Goal: Use online tool/utility: Use online tool/utility

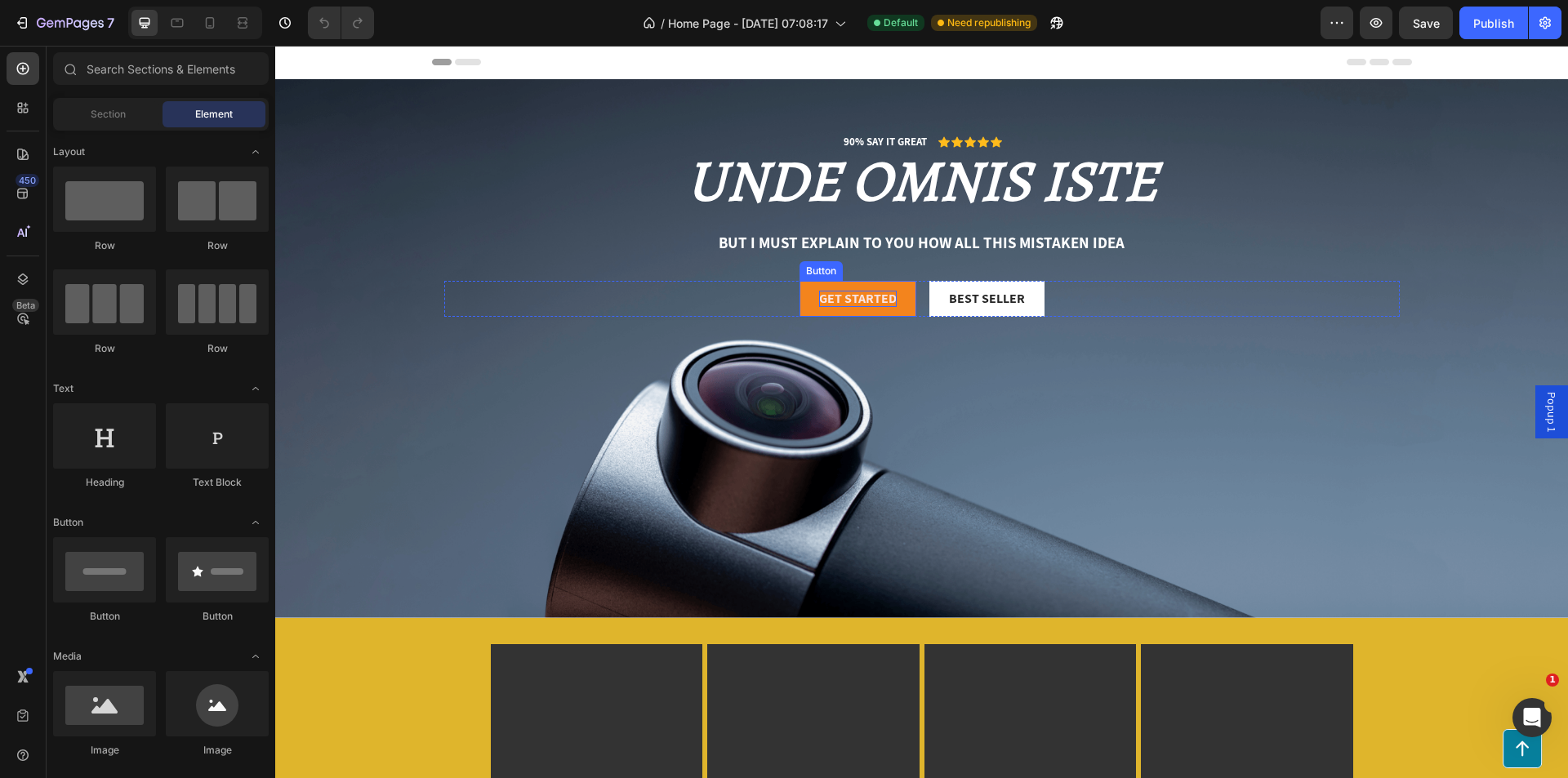
click at [837, 293] on div "Get started" at bounding box center [858, 299] width 77 height 17
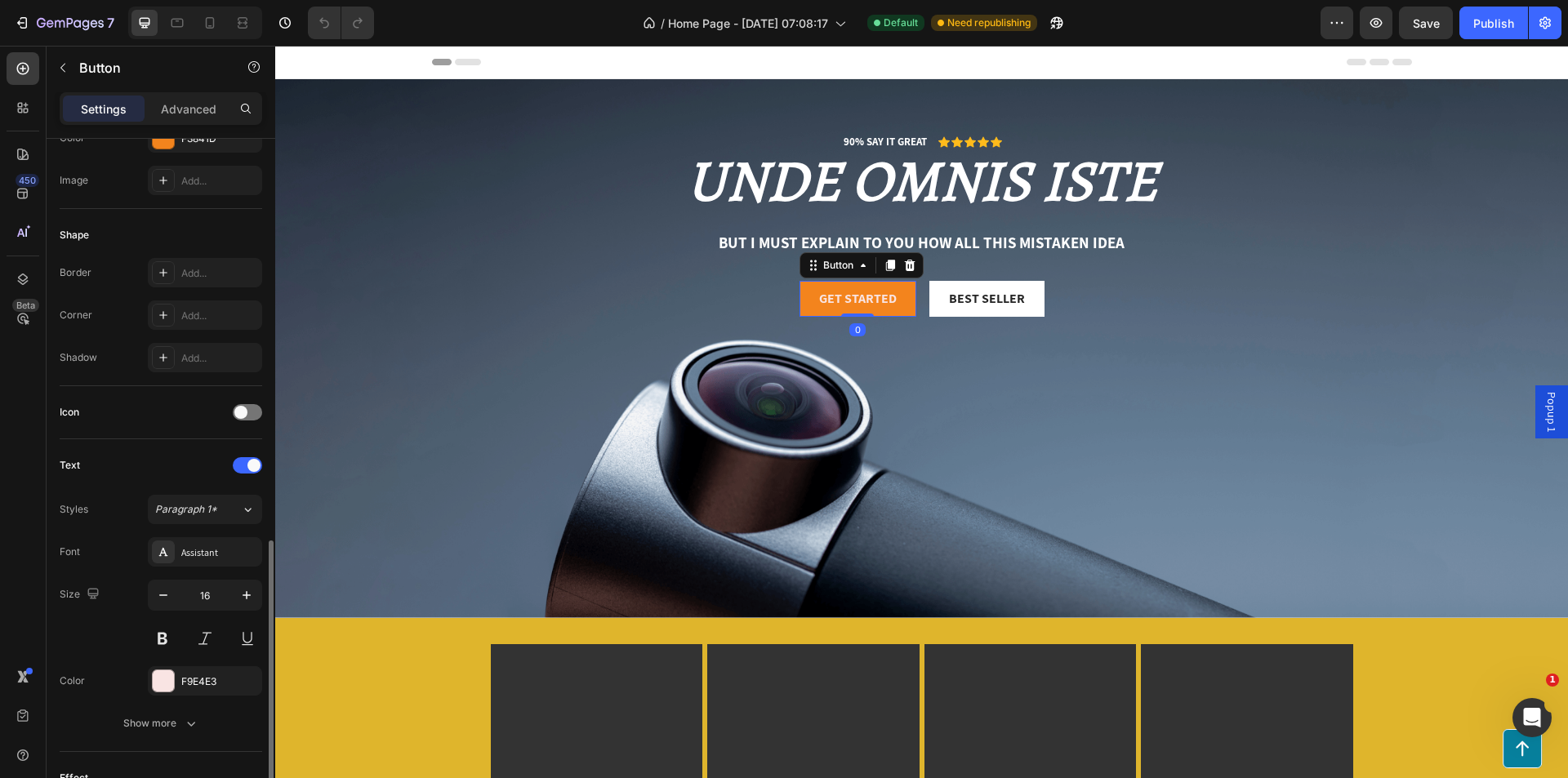
scroll to position [485, 0]
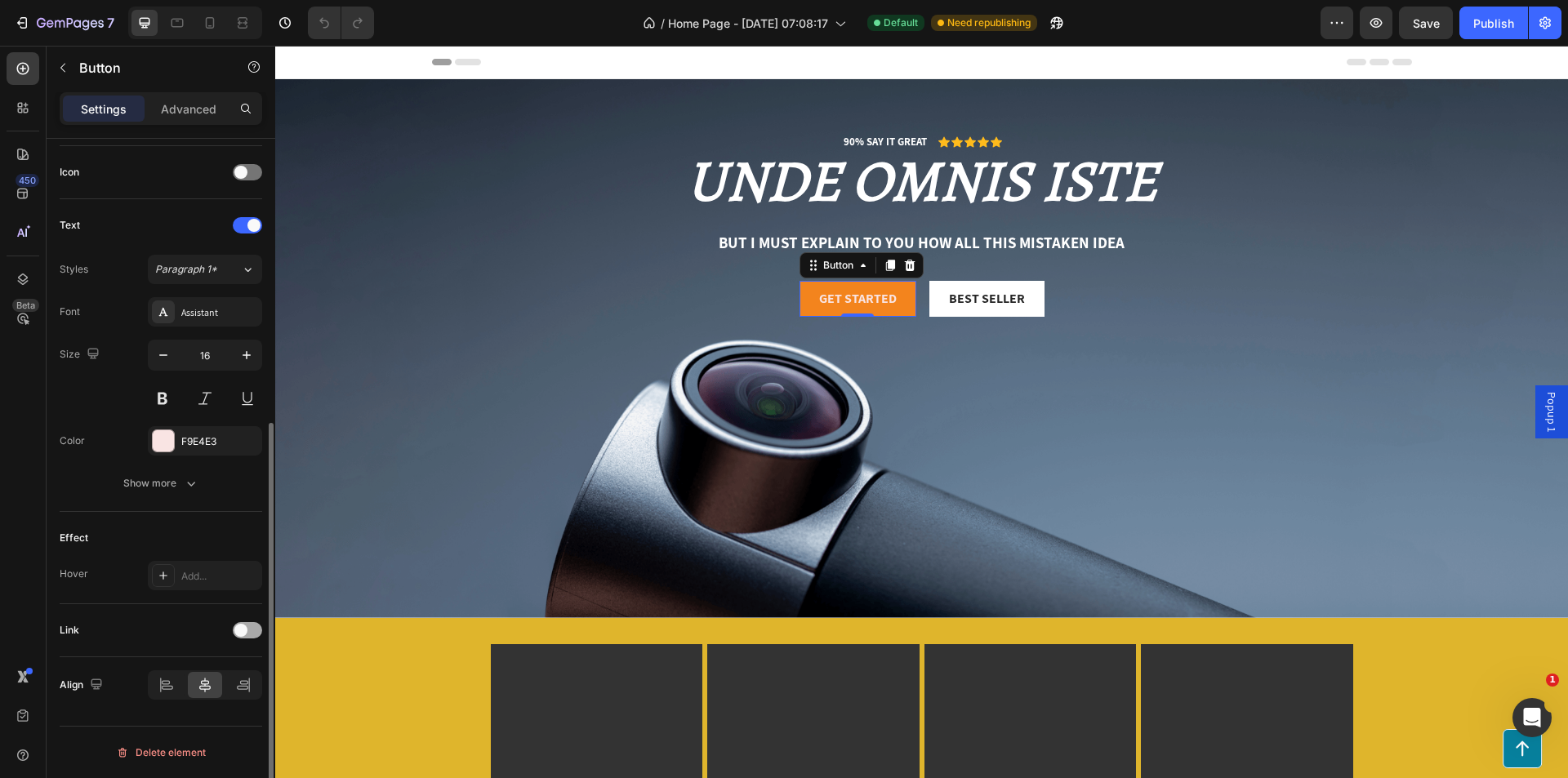
click at [236, 628] on span at bounding box center [241, 630] width 13 height 13
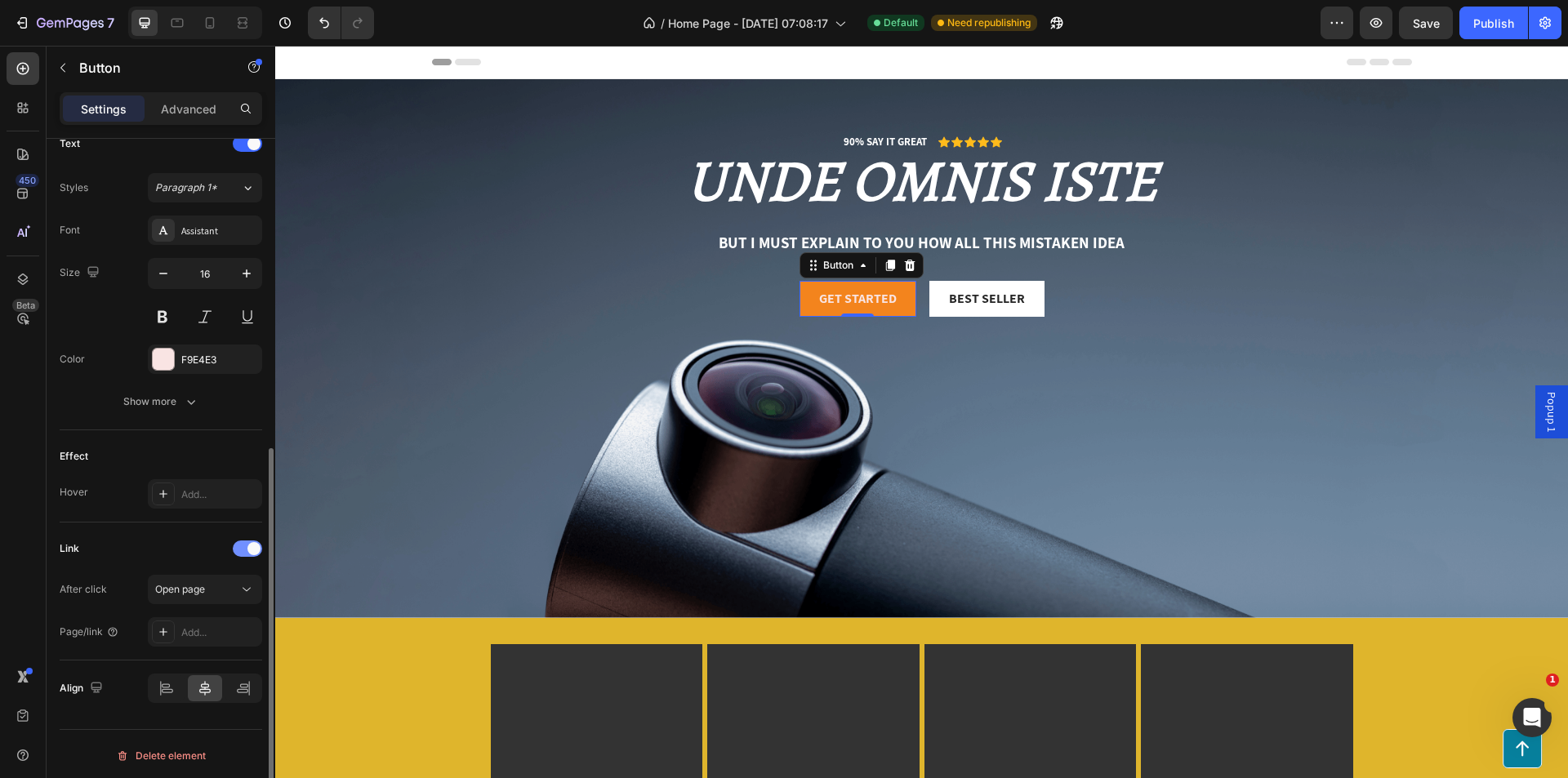
scroll to position [0, 0]
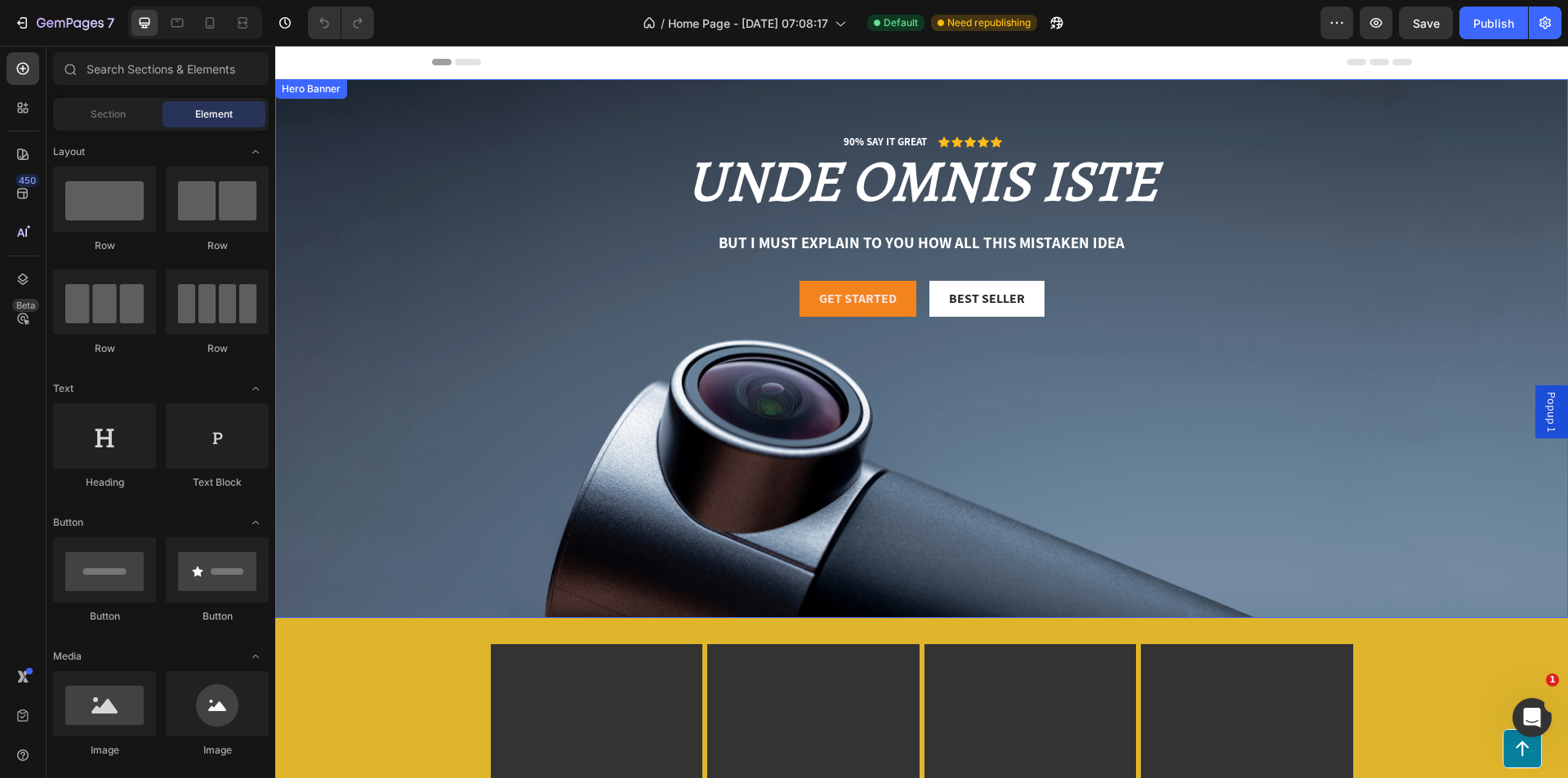
click at [826, 309] on button "Get started" at bounding box center [858, 299] width 117 height 37
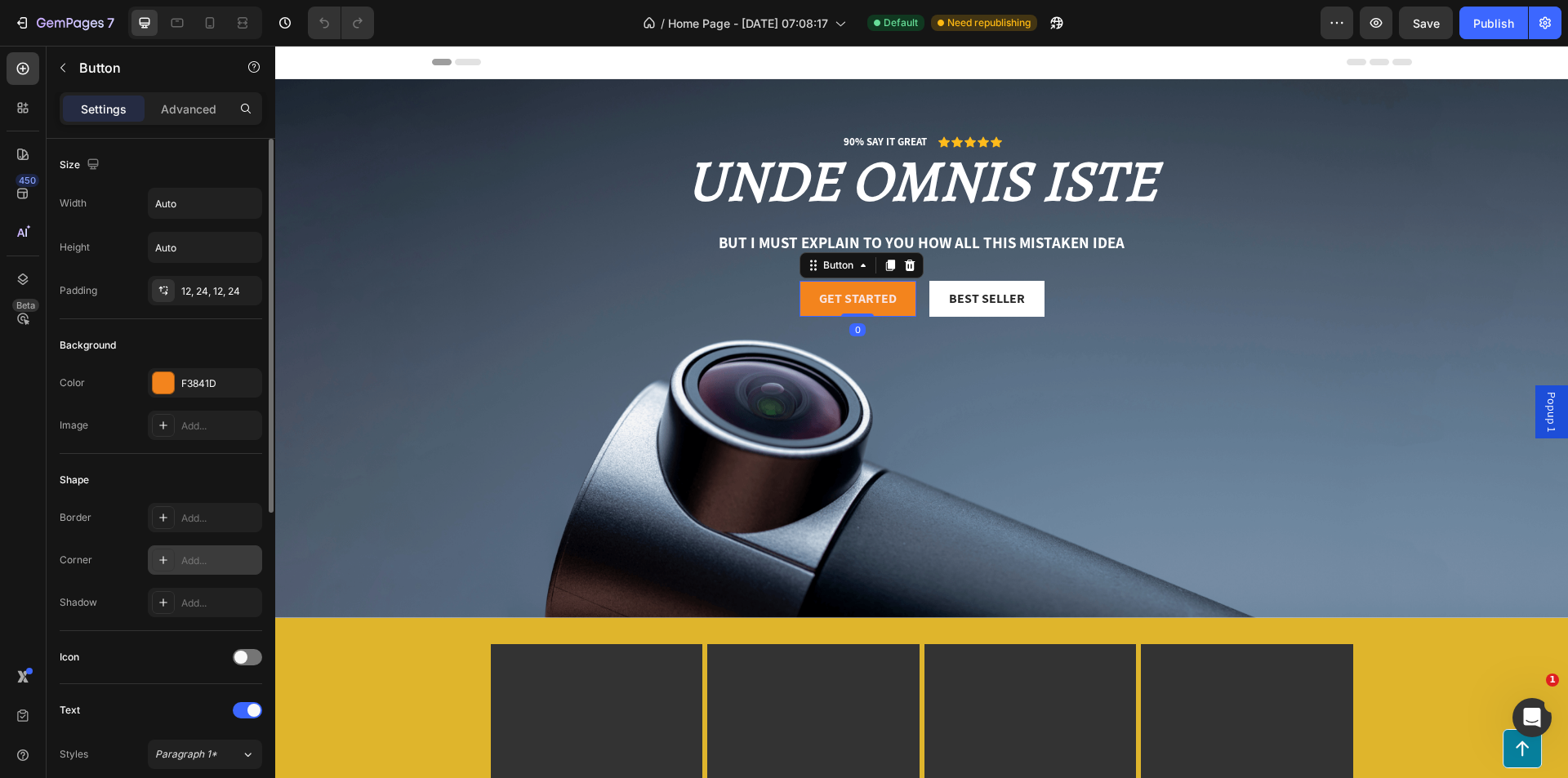
click at [158, 551] on div at bounding box center [163, 560] width 23 height 23
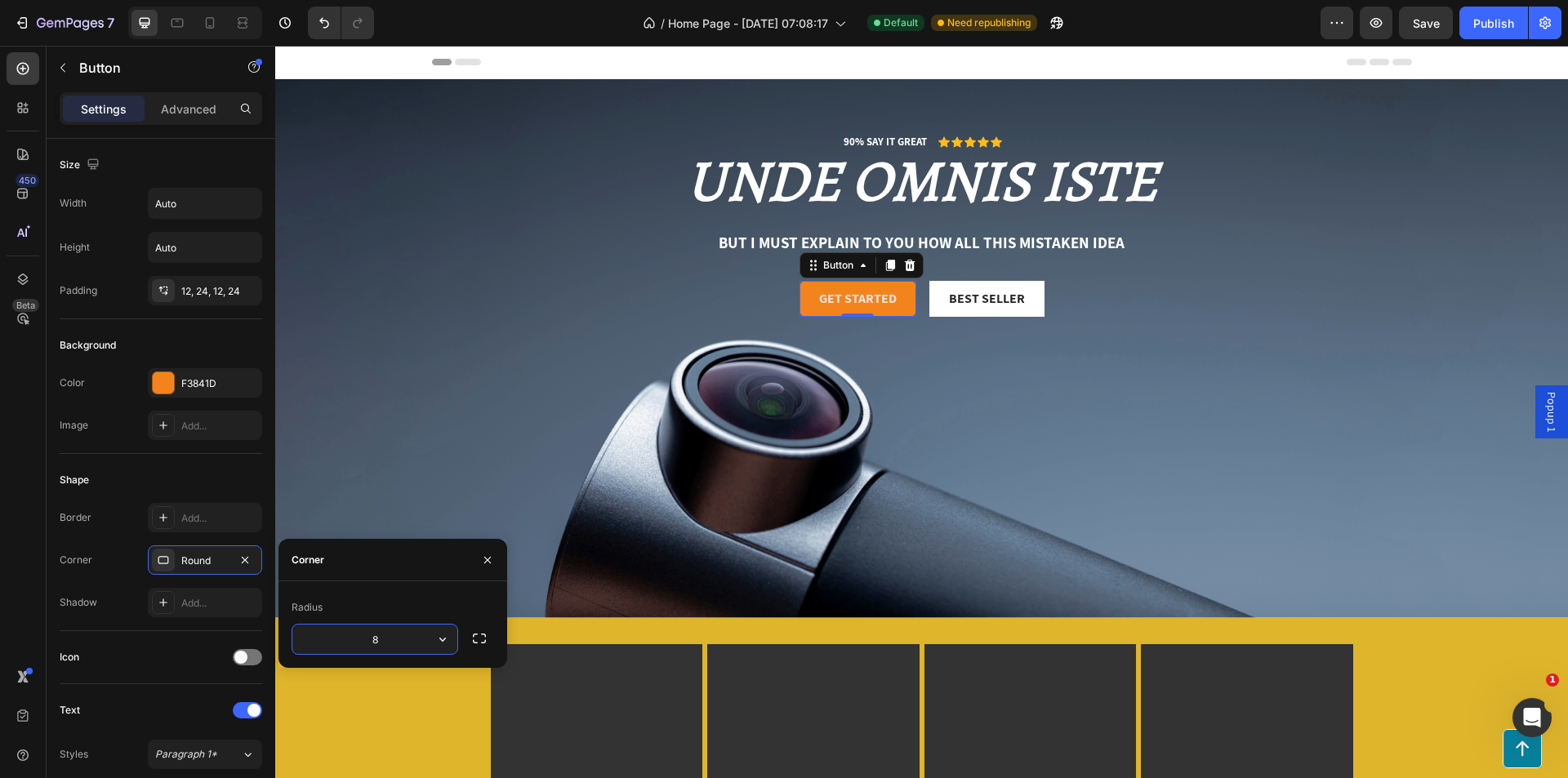
click at [418, 640] on input "8" at bounding box center [375, 640] width 165 height 29
type input "30"
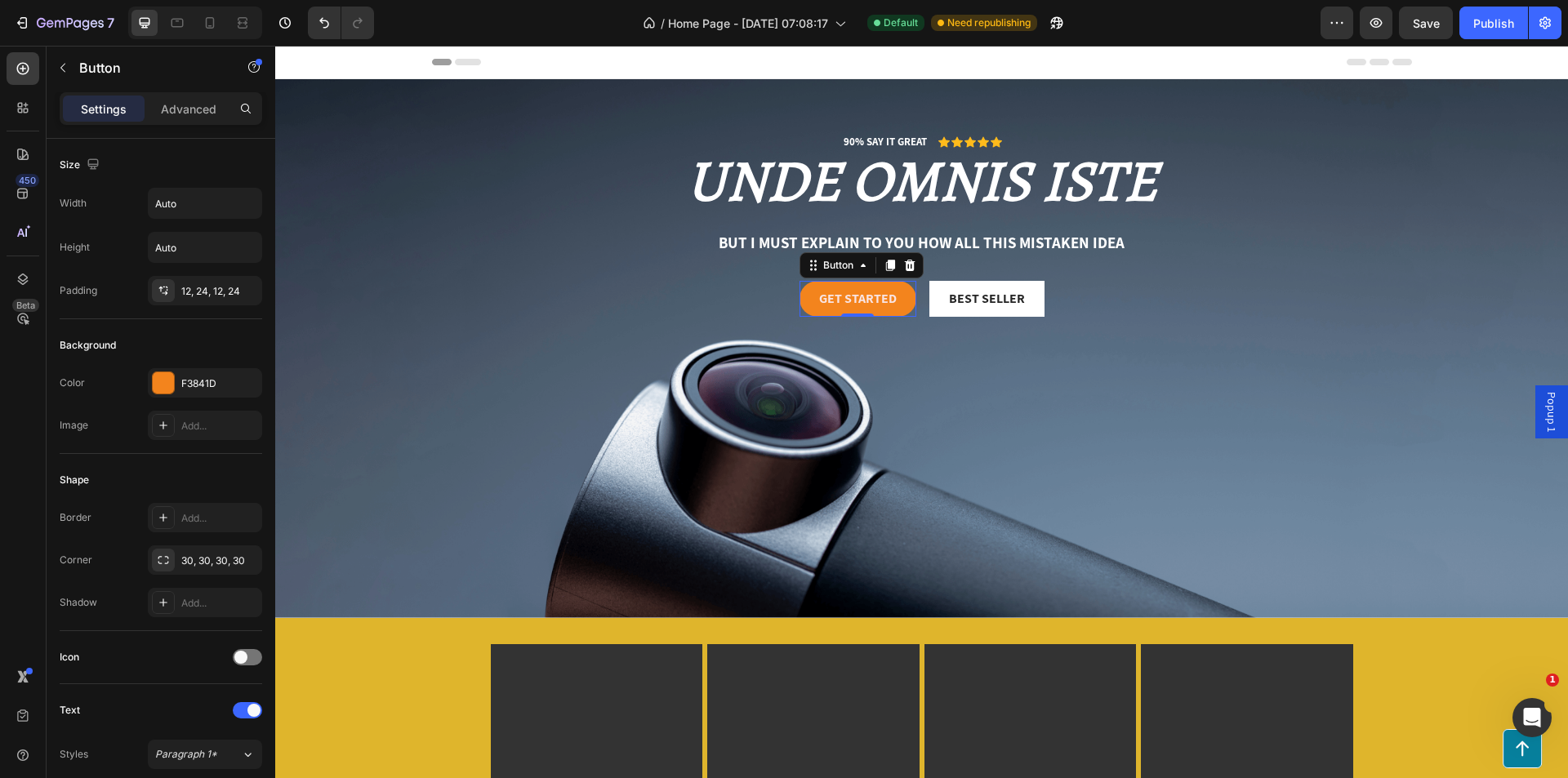
click at [19, 616] on div "450 Beta" at bounding box center [23, 357] width 33 height 609
